Goal: Information Seeking & Learning: Learn about a topic

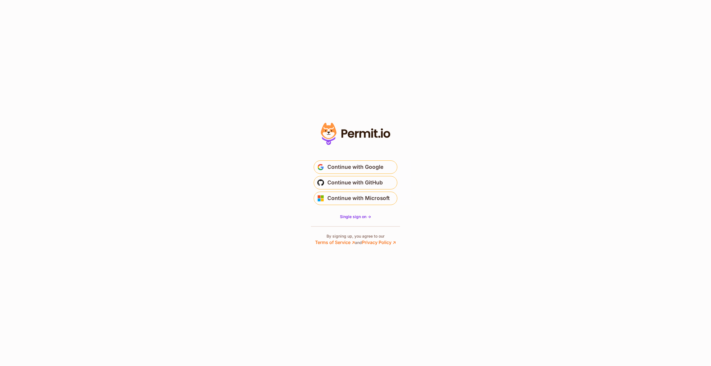
click at [431, 100] on section "Or" at bounding box center [355, 183] width 711 height 366
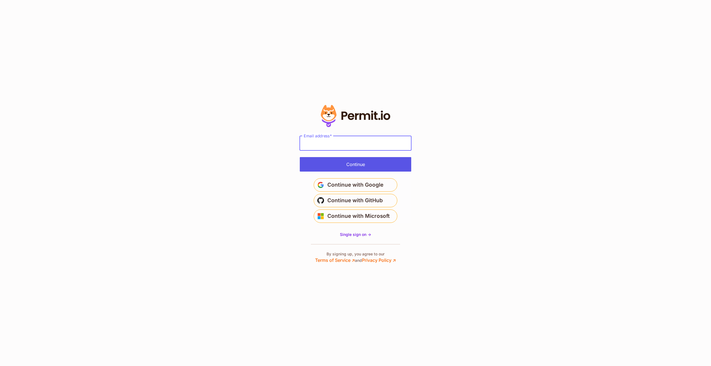
type input "**********"
click at [351, 166] on button "Continue" at bounding box center [355, 164] width 111 height 14
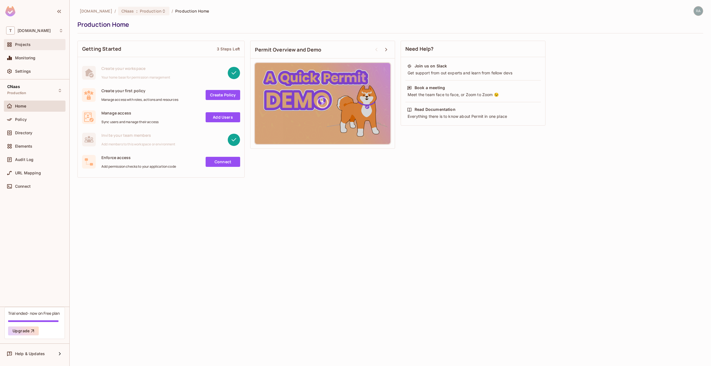
click at [51, 45] on div "Projects" at bounding box center [39, 44] width 48 height 4
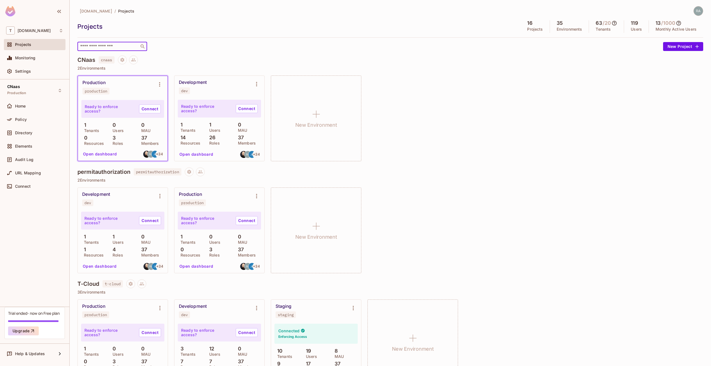
click at [121, 46] on input "text" at bounding box center [108, 47] width 59 height 6
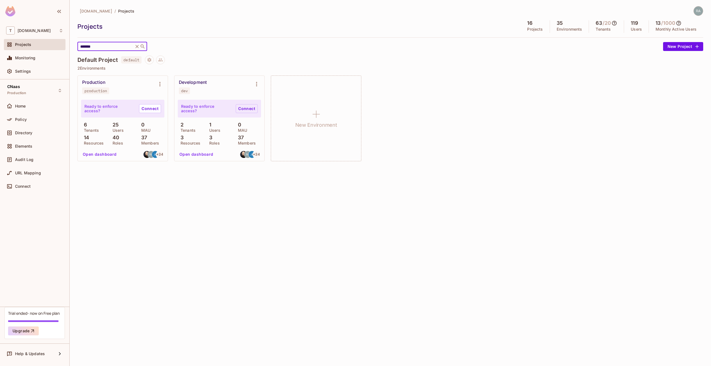
type input "*******"
click at [246, 109] on link "Connect" at bounding box center [247, 108] width 22 height 9
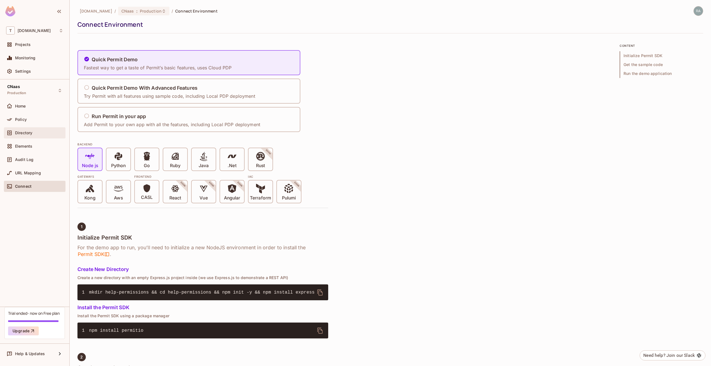
click at [37, 137] on div "Directory" at bounding box center [35, 132] width 62 height 11
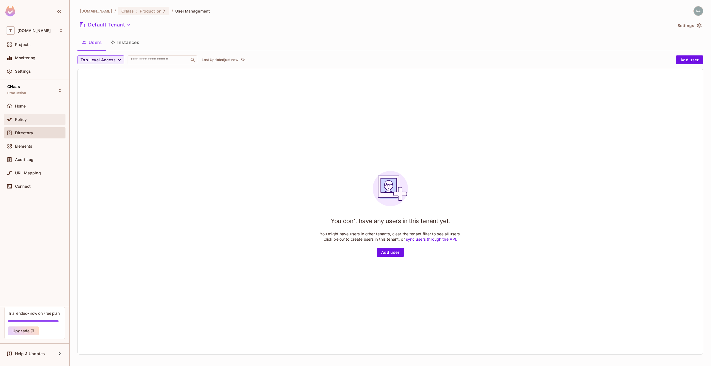
click at [44, 121] on div "Policy" at bounding box center [39, 119] width 48 height 4
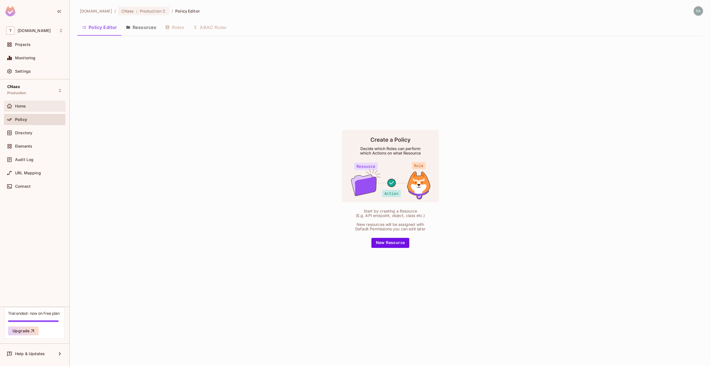
click at [45, 109] on div "Home" at bounding box center [34, 106] width 57 height 7
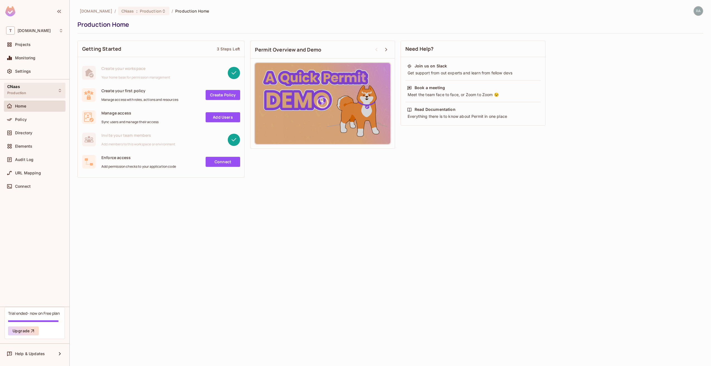
click at [45, 89] on div "CNaas Production" at bounding box center [35, 90] width 62 height 15
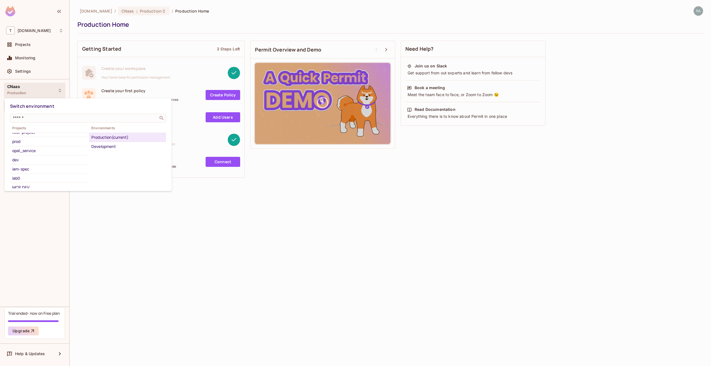
scroll to position [91, 0]
click at [33, 184] on div "Default Project" at bounding box center [48, 184] width 72 height 7
click at [33, 184] on div "Default Project" at bounding box center [45, 184] width 66 height 7
click at [114, 138] on div "Production" at bounding box center [127, 137] width 72 height 7
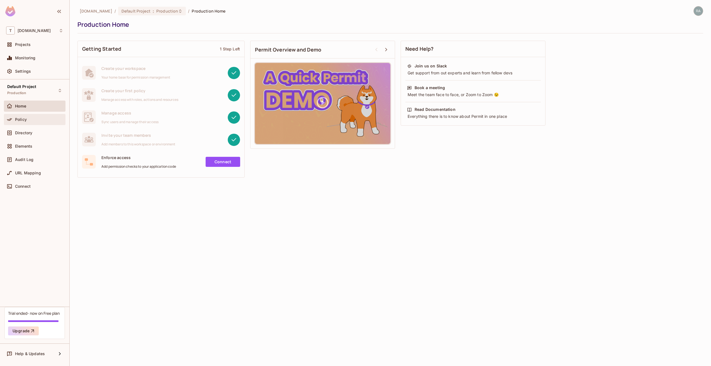
click at [39, 120] on div "Policy" at bounding box center [39, 119] width 48 height 4
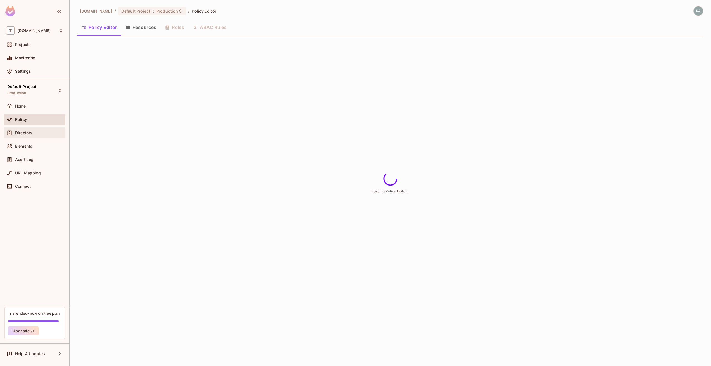
click at [38, 134] on div "Directory" at bounding box center [39, 133] width 48 height 4
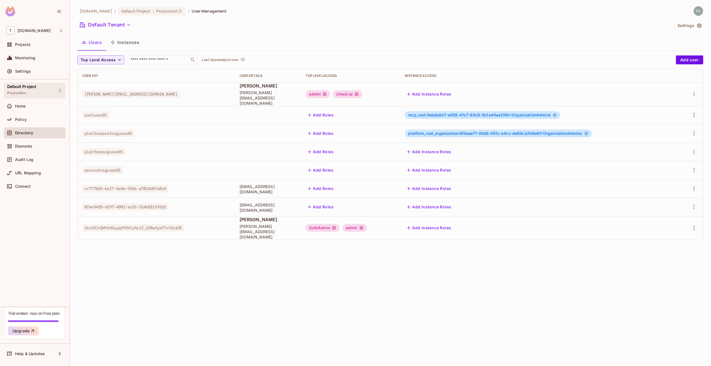
click at [54, 91] on div "Default Project Production" at bounding box center [35, 90] width 62 height 15
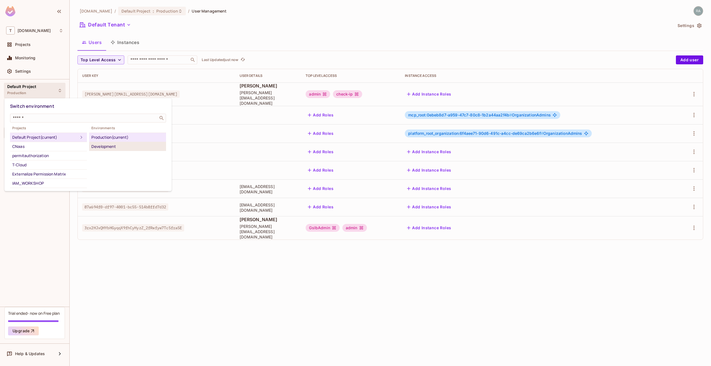
click at [100, 148] on div "Development" at bounding box center [127, 146] width 72 height 7
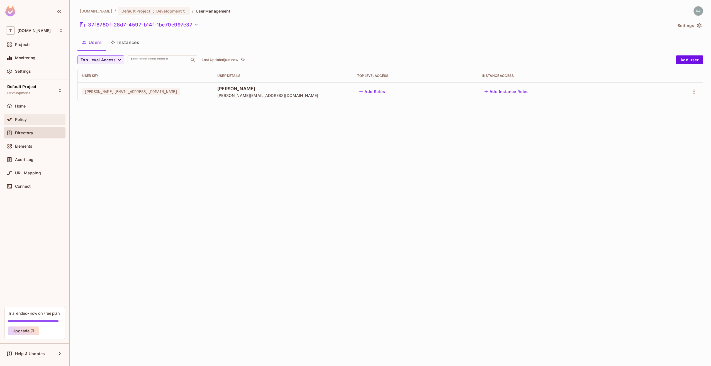
click at [40, 120] on div "Policy" at bounding box center [39, 119] width 48 height 4
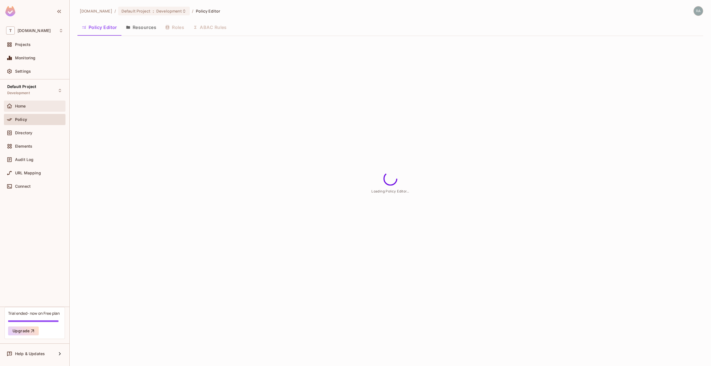
click at [42, 105] on div "Home" at bounding box center [39, 106] width 48 height 4
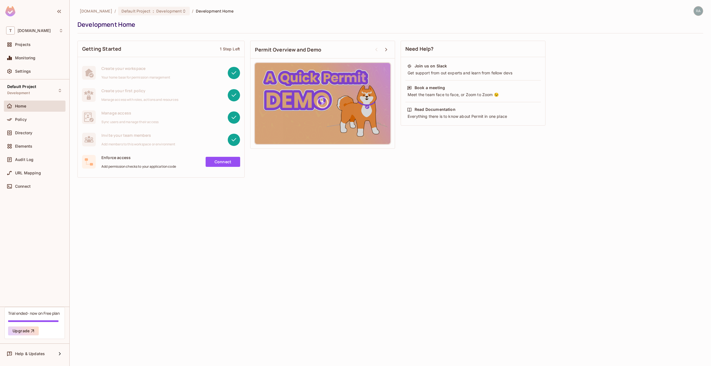
click at [173, 237] on div "t-mobile.com / Default Project : Development / Development Home Development Hom…" at bounding box center [391, 183] width 642 height 366
click at [49, 90] on div "Default Project Development" at bounding box center [35, 90] width 62 height 15
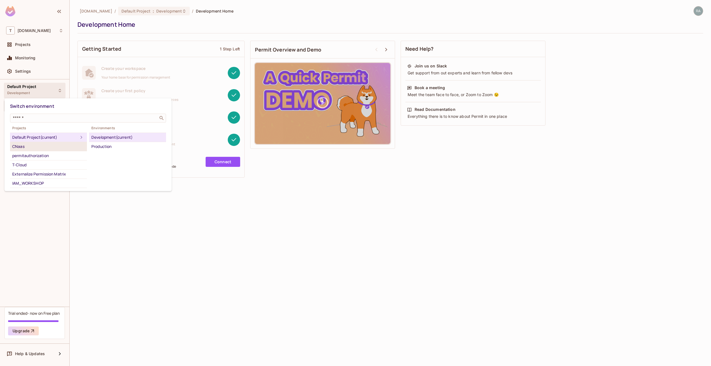
click at [20, 146] on div "CNaas" at bounding box center [48, 146] width 72 height 7
click at [105, 147] on div "Development" at bounding box center [127, 146] width 72 height 7
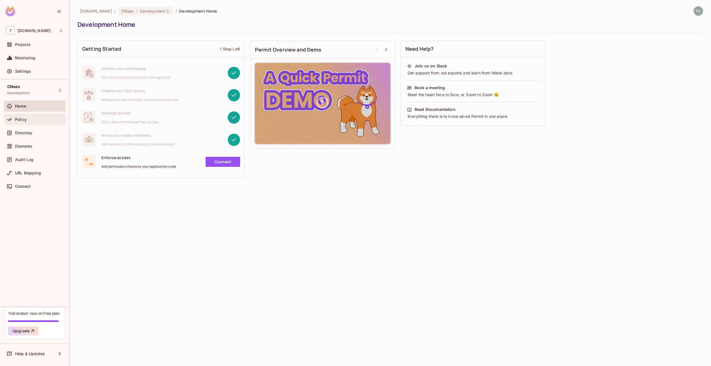
click at [35, 121] on div "Policy" at bounding box center [39, 119] width 48 height 4
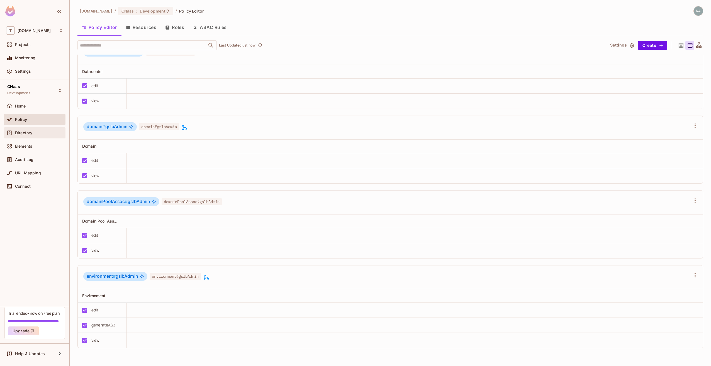
click at [33, 131] on div "Directory" at bounding box center [39, 133] width 48 height 4
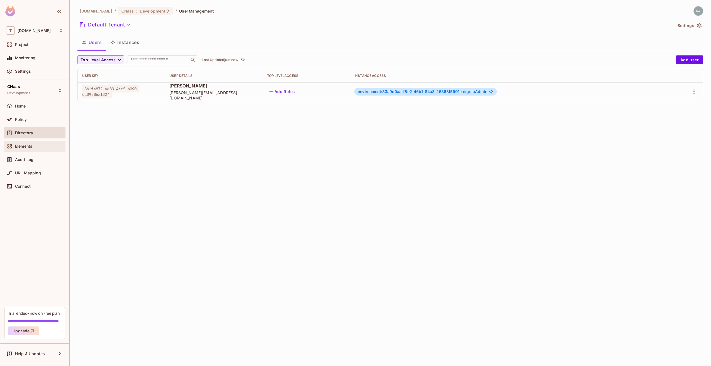
click at [34, 145] on div "Elements" at bounding box center [39, 146] width 48 height 4
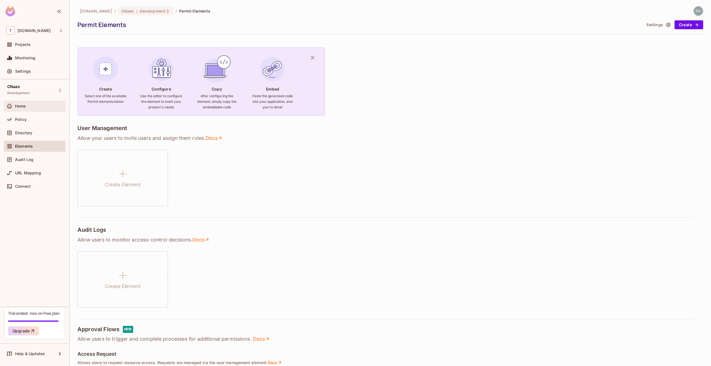
click at [40, 105] on div "Home" at bounding box center [39, 106] width 48 height 4
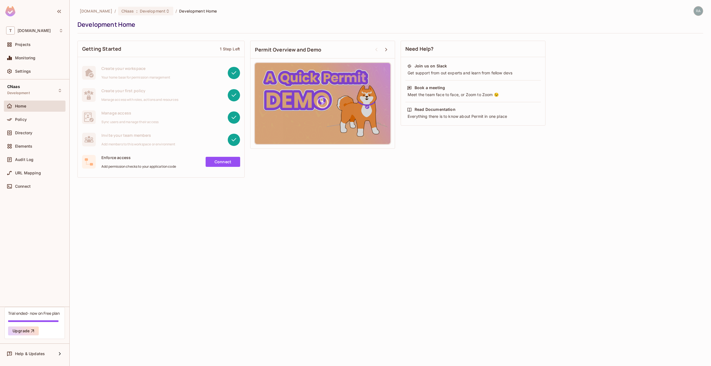
click at [184, 283] on div "t-mobile.com / CNaas : Development / Development Home Development Home Getting …" at bounding box center [391, 183] width 642 height 366
click at [45, 89] on div "CNaas Development" at bounding box center [35, 90] width 62 height 15
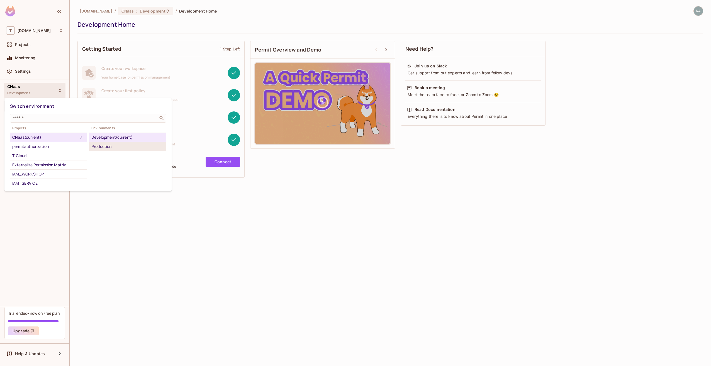
click at [100, 149] on div "Production" at bounding box center [127, 146] width 72 height 7
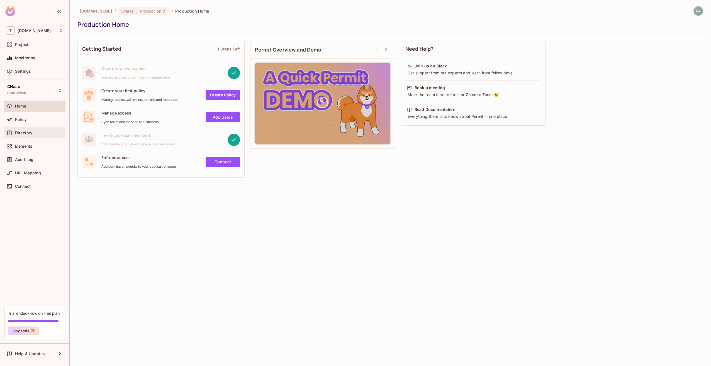
click at [43, 134] on div "Directory" at bounding box center [39, 133] width 48 height 4
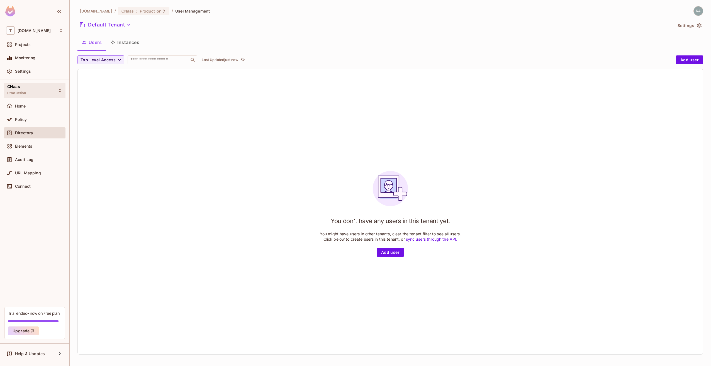
click at [47, 86] on div "CNaas Production" at bounding box center [35, 90] width 62 height 15
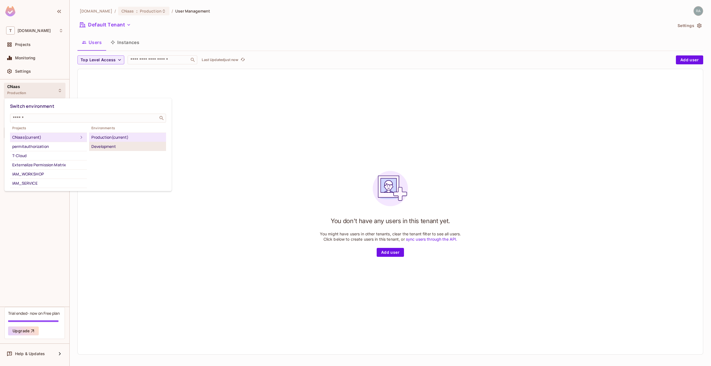
click at [103, 148] on div "Development" at bounding box center [127, 146] width 72 height 7
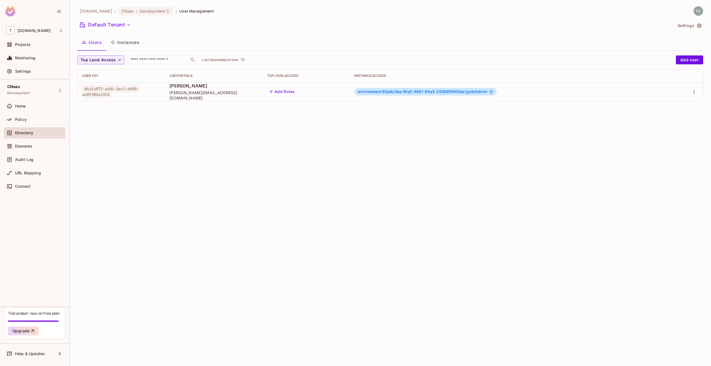
click at [185, 150] on div "t-mobile.com / CNaas : Development / User Management Default Tenant Settings Us…" at bounding box center [391, 183] width 642 height 366
click at [132, 40] on button "Instances" at bounding box center [125, 42] width 38 height 14
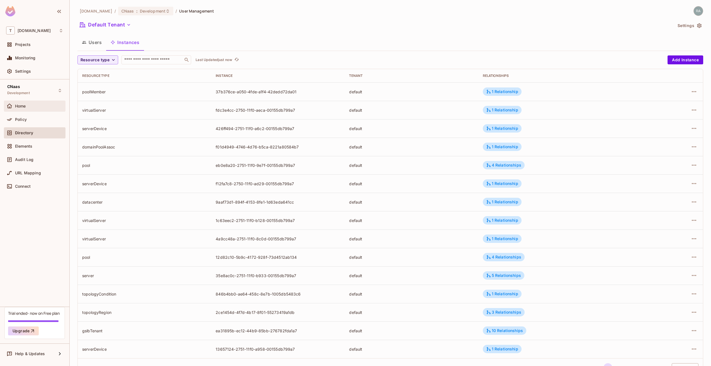
click at [48, 103] on div "Home" at bounding box center [34, 106] width 57 height 7
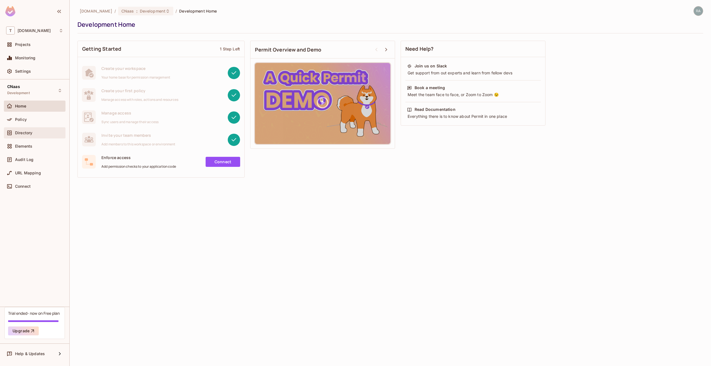
click at [39, 133] on div "Directory" at bounding box center [39, 133] width 48 height 4
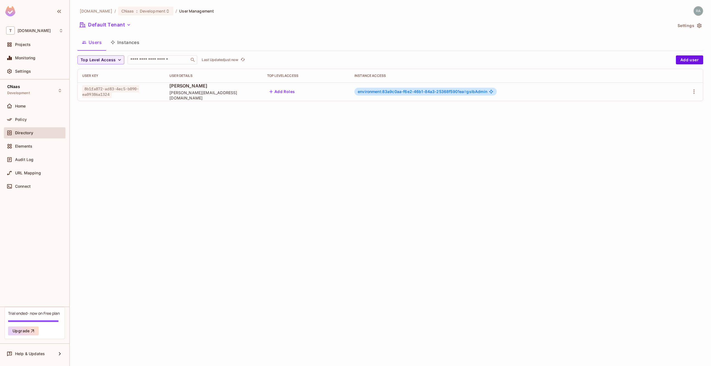
click at [132, 41] on button "Instances" at bounding box center [125, 42] width 38 height 14
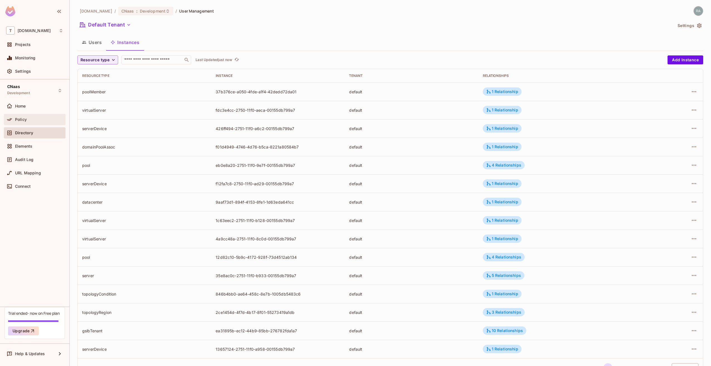
click at [50, 120] on div "Policy" at bounding box center [39, 119] width 48 height 4
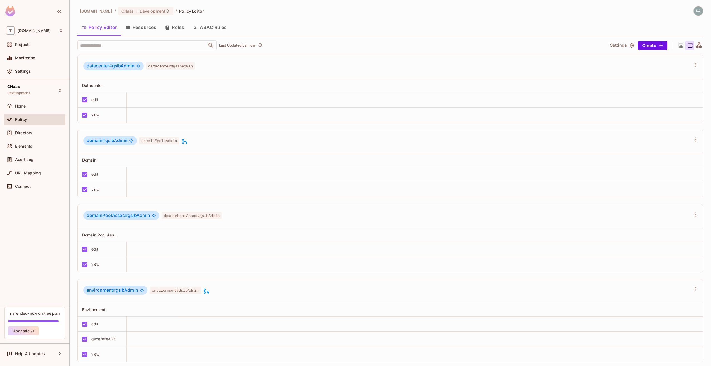
click at [180, 23] on button "Roles" at bounding box center [175, 27] width 28 height 14
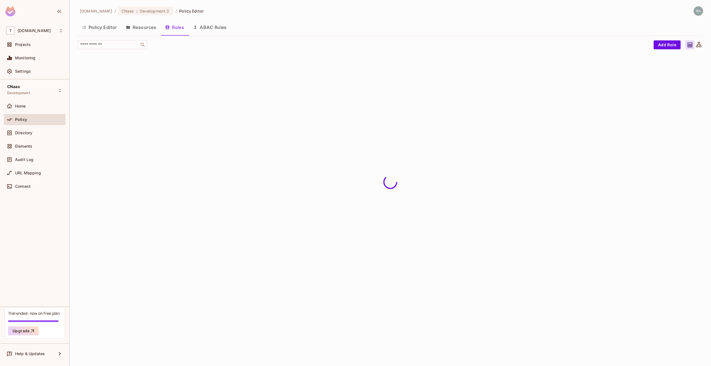
click at [146, 26] on button "Resources" at bounding box center [141, 27] width 39 height 14
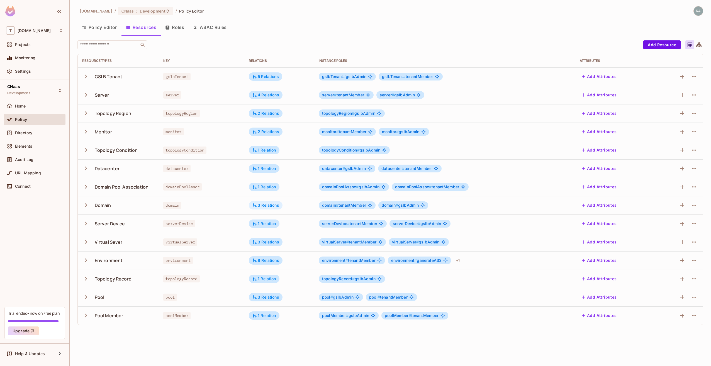
click at [270, 207] on div "3 Relations" at bounding box center [265, 205] width 27 height 5
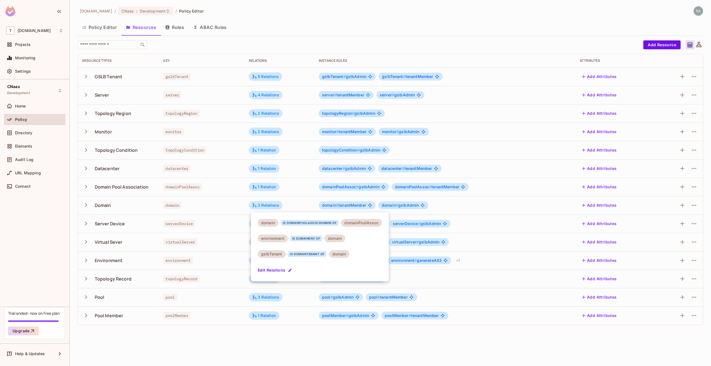
click at [275, 255] on div "gslbTenant" at bounding box center [272, 254] width 28 height 8
click at [168, 333] on div at bounding box center [355, 183] width 711 height 366
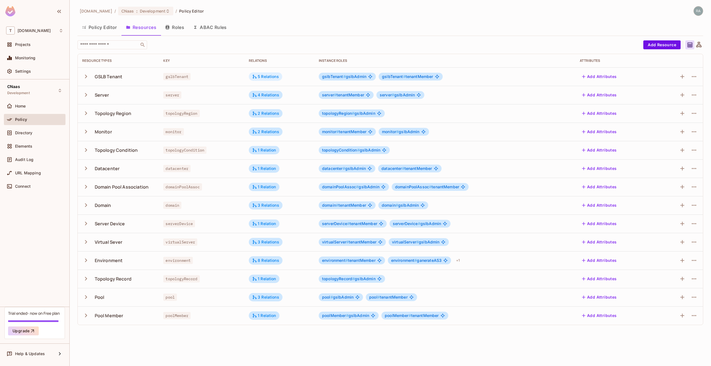
click at [268, 74] on div "5 Relations" at bounding box center [265, 76] width 27 height 5
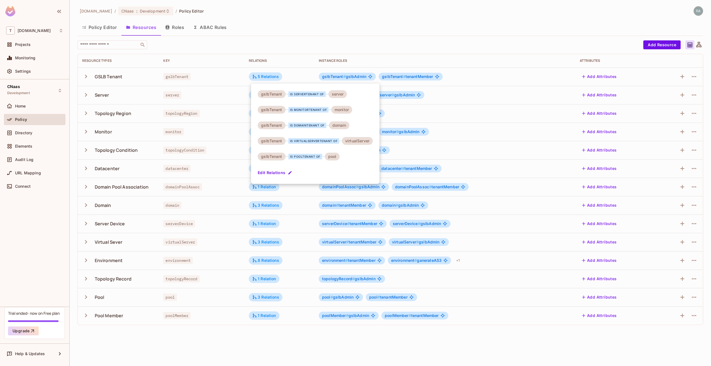
click at [307, 34] on div at bounding box center [355, 183] width 711 height 366
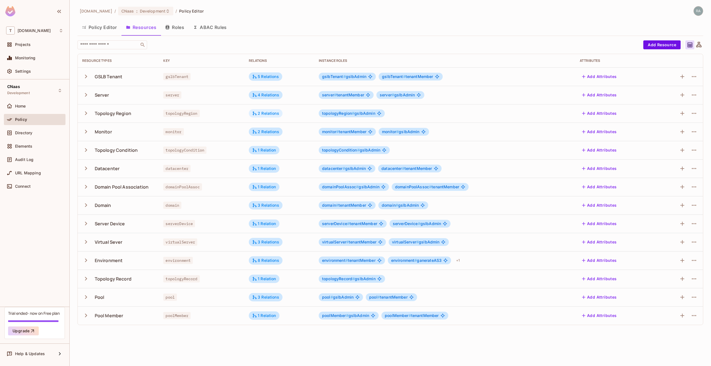
click at [275, 113] on div "2 Relations" at bounding box center [265, 113] width 27 height 5
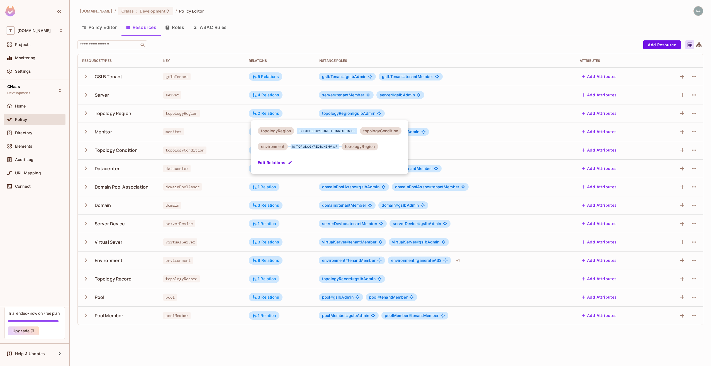
click at [335, 40] on div at bounding box center [355, 183] width 711 height 366
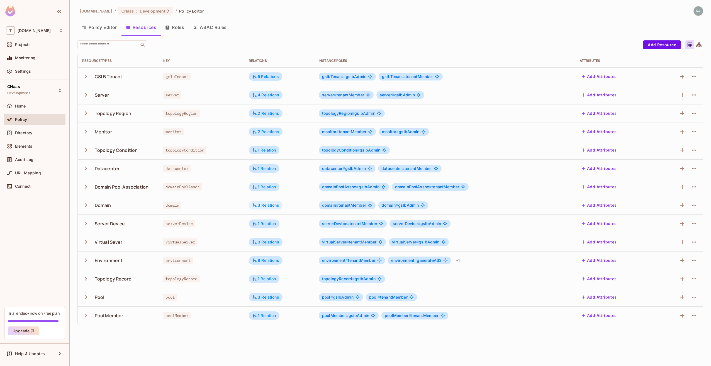
click at [272, 206] on div "3 Relations" at bounding box center [265, 205] width 27 height 5
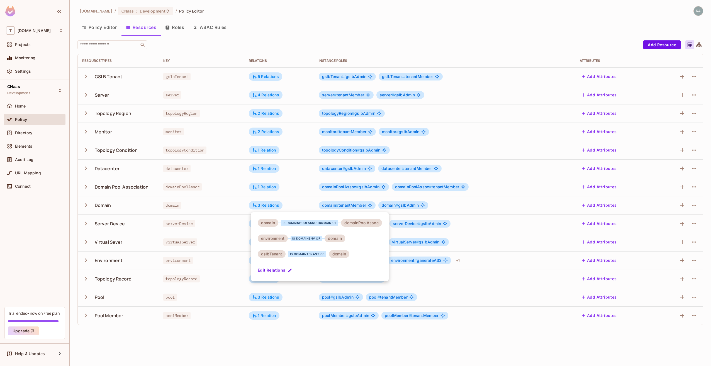
click at [311, 31] on div at bounding box center [355, 183] width 711 height 366
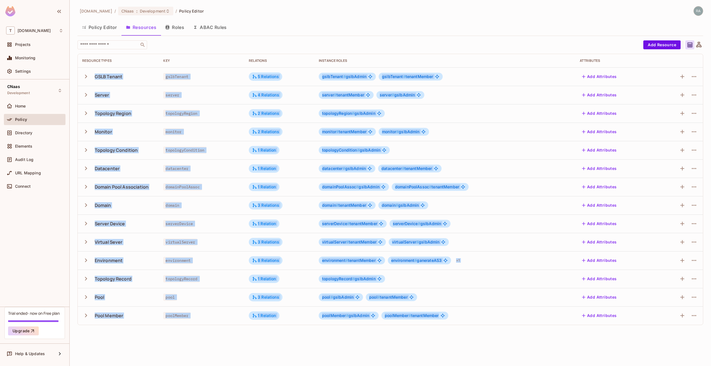
drag, startPoint x: 91, startPoint y: 71, endPoint x: 455, endPoint y: 322, distance: 442.6
click at [455, 322] on tbody "GSLB Tenant gslbTenant 5 Relations gslbTenant # gslbAdmin gslbTenant # tenantMe…" at bounding box center [390, 196] width 625 height 258
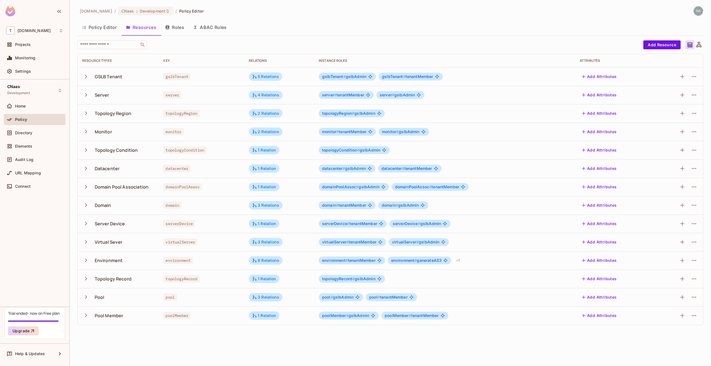
click at [328, 12] on div "t-mobile.com / CNaas : Development / Policy Editor" at bounding box center [390, 11] width 626 height 10
click at [178, 31] on button "Roles" at bounding box center [175, 27] width 28 height 14
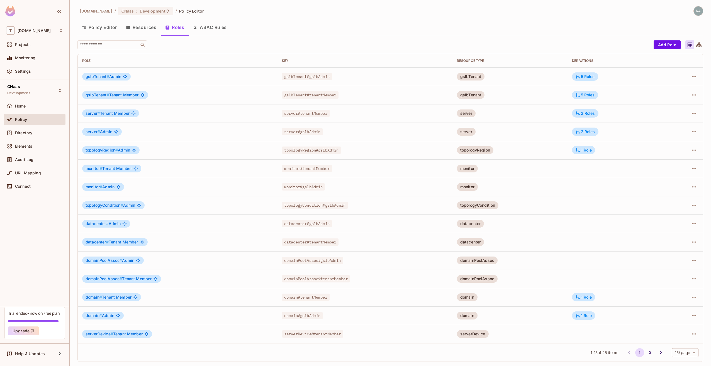
scroll to position [0, 0]
click at [585, 76] on div "5 Roles" at bounding box center [586, 76] width 20 height 5
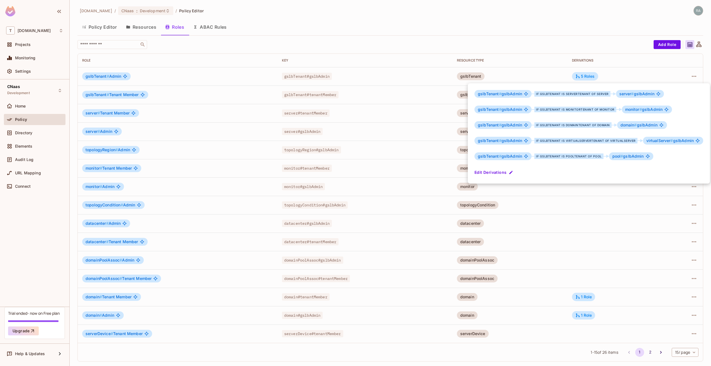
click at [567, 202] on div at bounding box center [355, 183] width 711 height 366
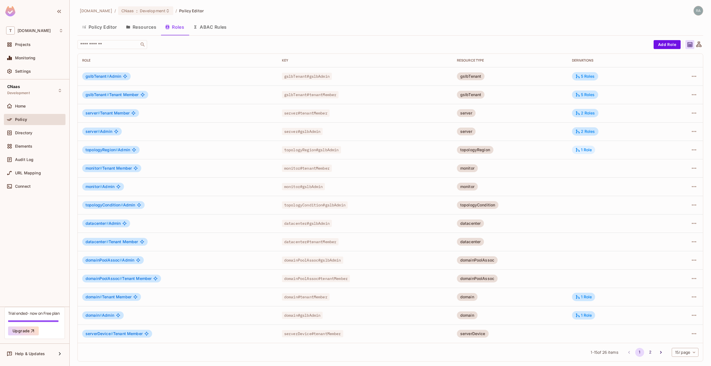
click at [584, 147] on div "1 Role" at bounding box center [583, 150] width 23 height 8
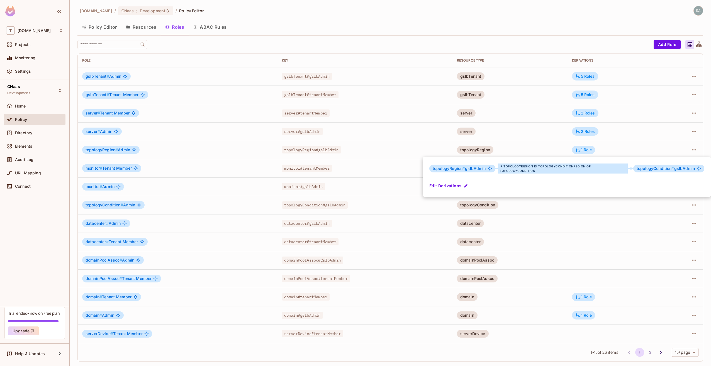
click at [567, 238] on div at bounding box center [355, 183] width 711 height 366
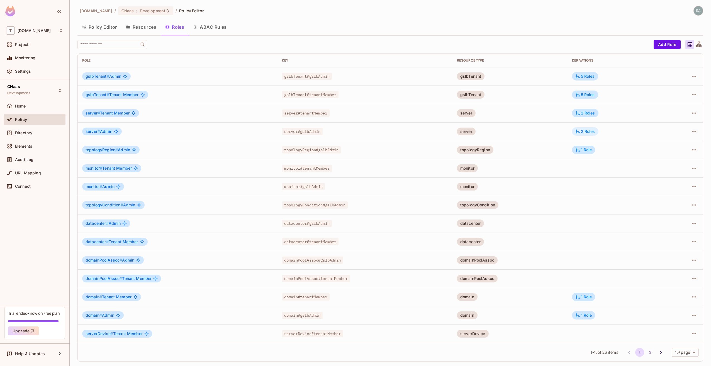
click at [586, 130] on div "2 Roles" at bounding box center [586, 131] width 20 height 5
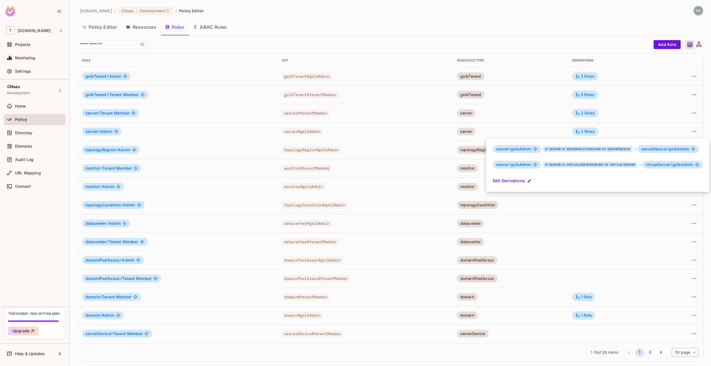
click at [584, 113] on div at bounding box center [355, 183] width 711 height 366
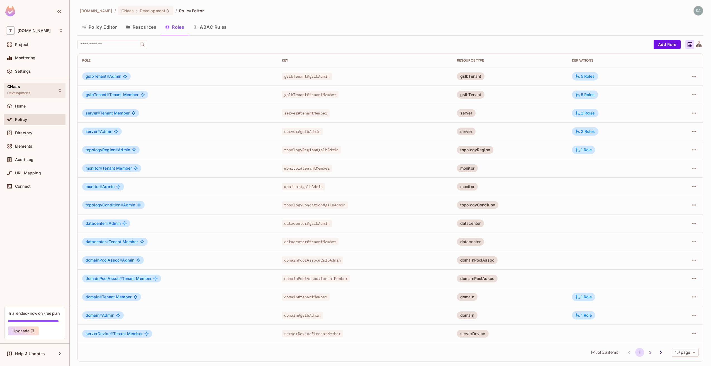
click at [59, 90] on icon at bounding box center [60, 90] width 2 height 3
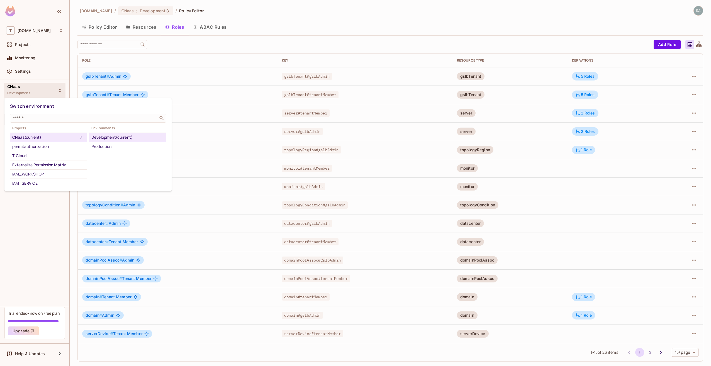
click at [28, 225] on div at bounding box center [355, 183] width 711 height 366
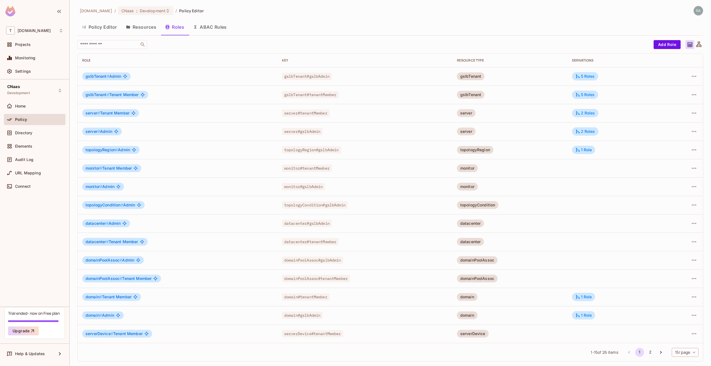
click at [383, 31] on div "Policy Editor Resources Roles ABAC Rules" at bounding box center [390, 27] width 626 height 14
